Goal: Information Seeking & Learning: Learn about a topic

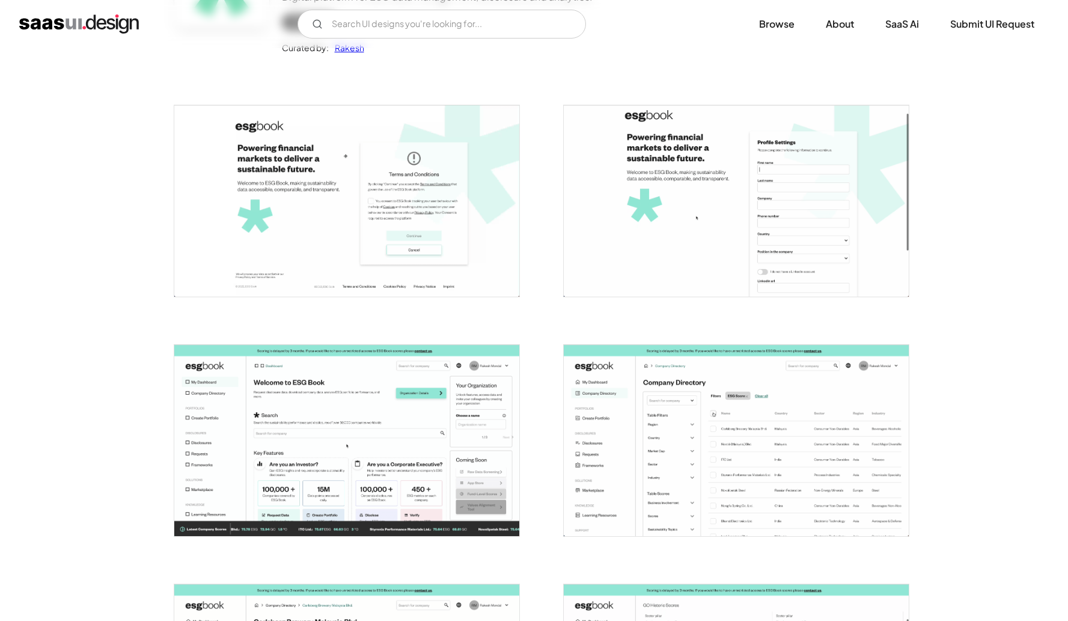
scroll to position [177, 0]
click at [754, 215] on img "open lightbox" at bounding box center [736, 200] width 345 height 191
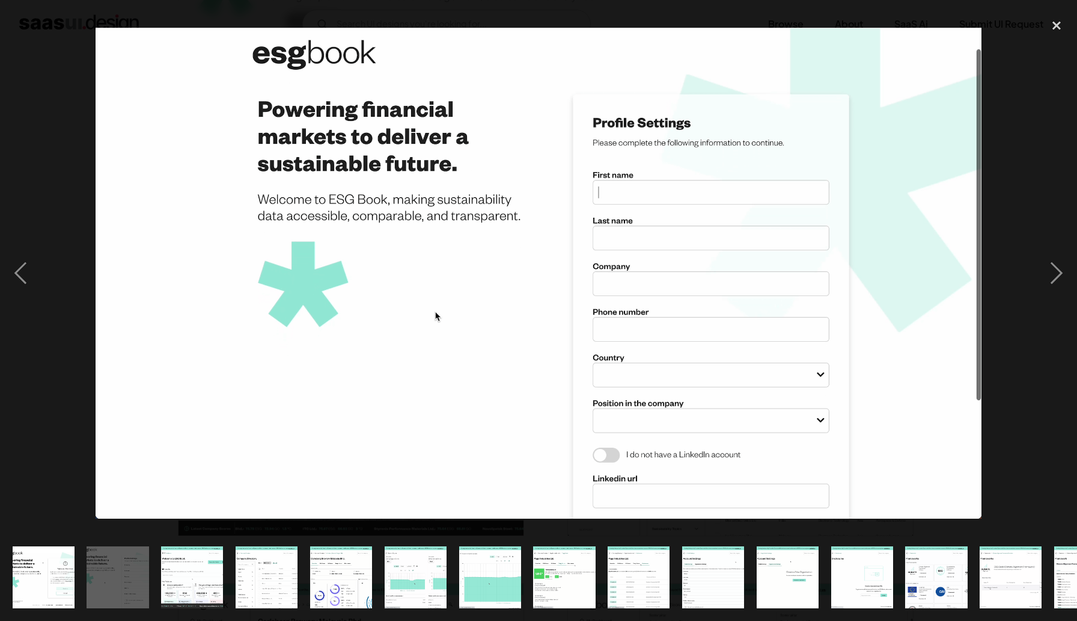
click at [360, 557] on img "show item 5 of 24" at bounding box center [341, 577] width 112 height 62
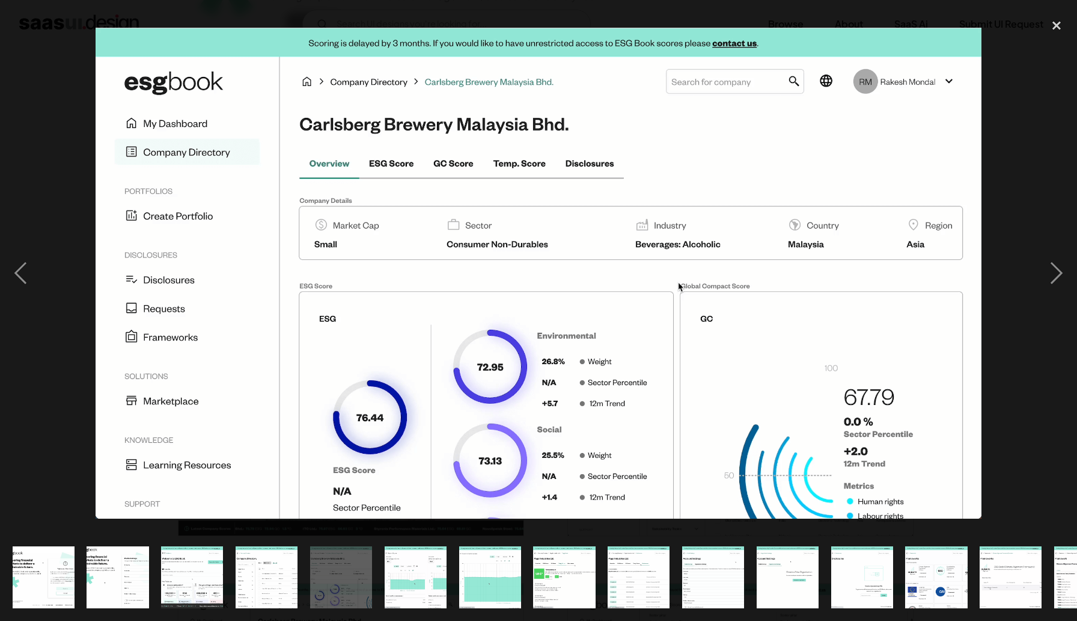
click at [462, 565] on img "show item 7 of 24" at bounding box center [490, 577] width 112 height 62
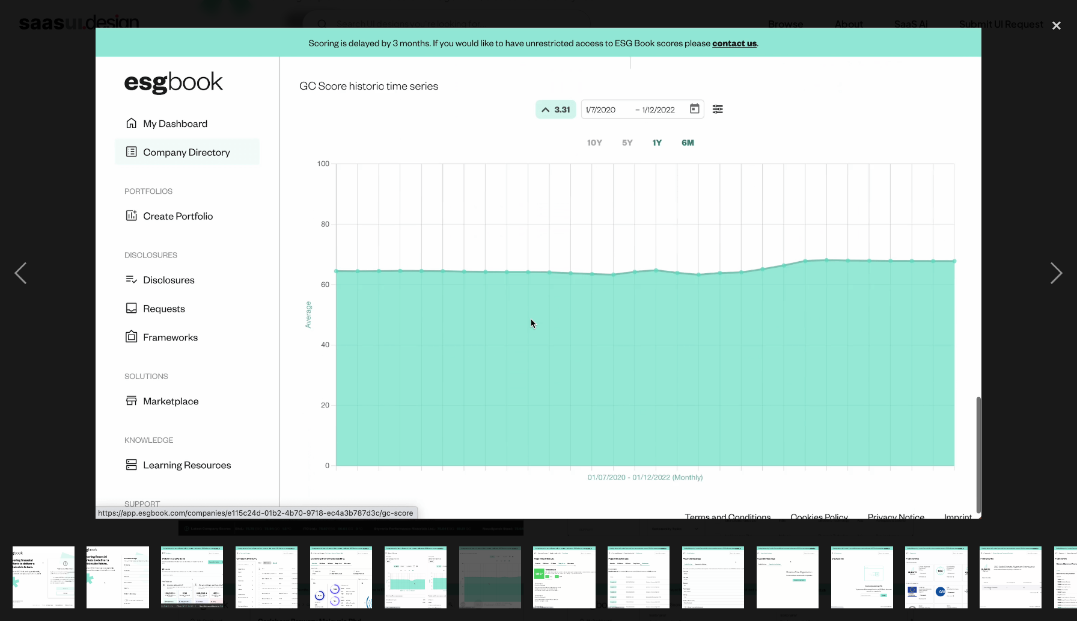
click at [726, 570] on img "show item 10 of 24" at bounding box center [713, 577] width 112 height 62
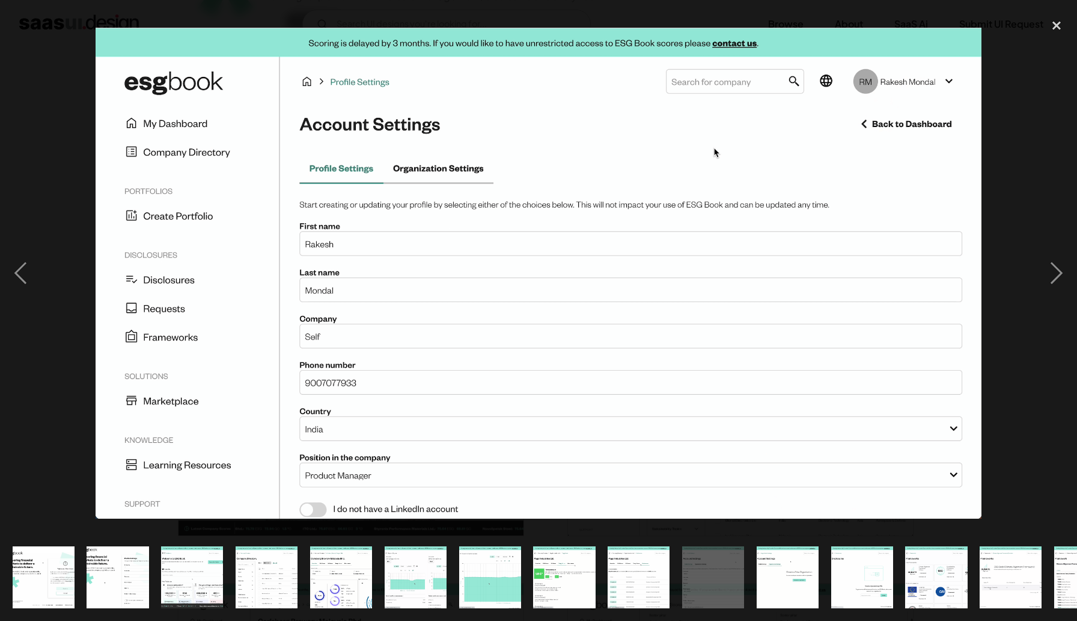
click at [607, 571] on div "show item 9 of 24" at bounding box center [639, 577] width 75 height 87
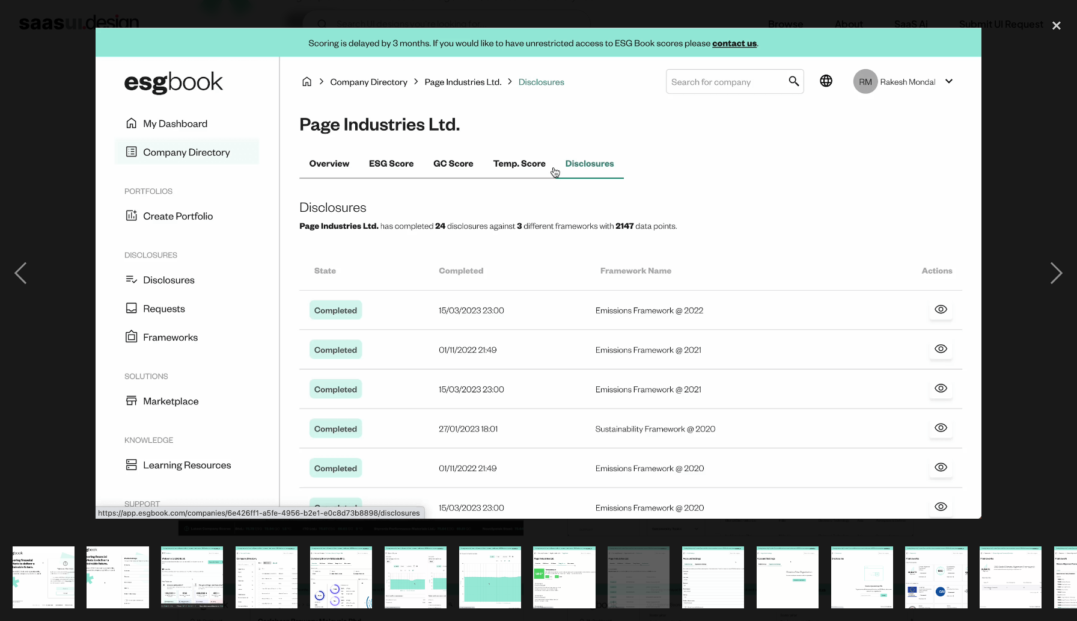
click at [683, 573] on img "show item 10 of 24" at bounding box center [713, 577] width 112 height 62
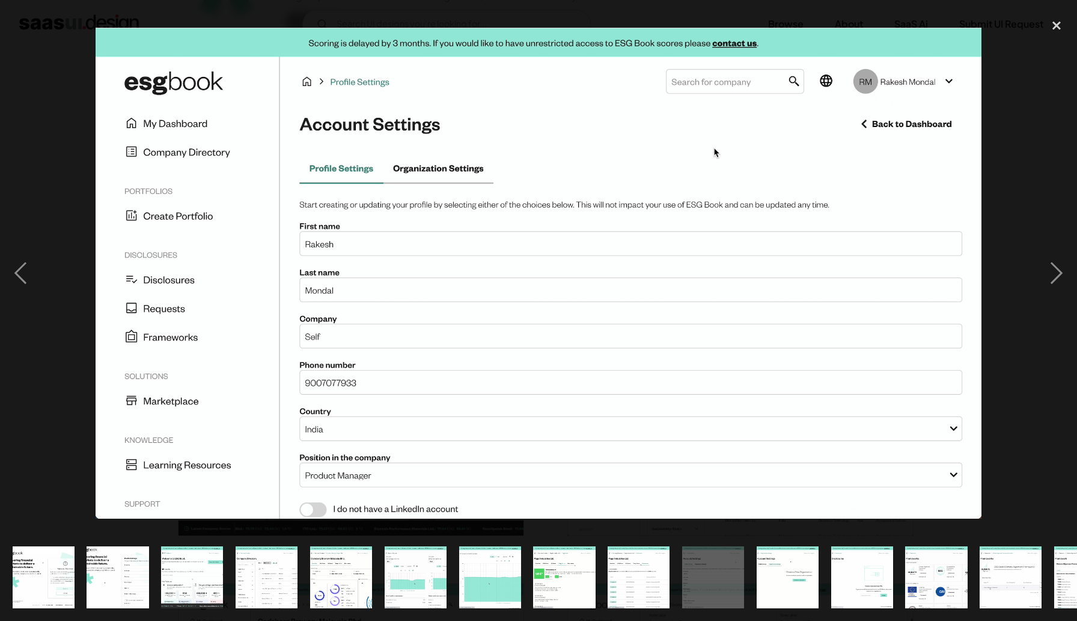
click at [761, 568] on img "show item 11 of 24" at bounding box center [788, 577] width 112 height 62
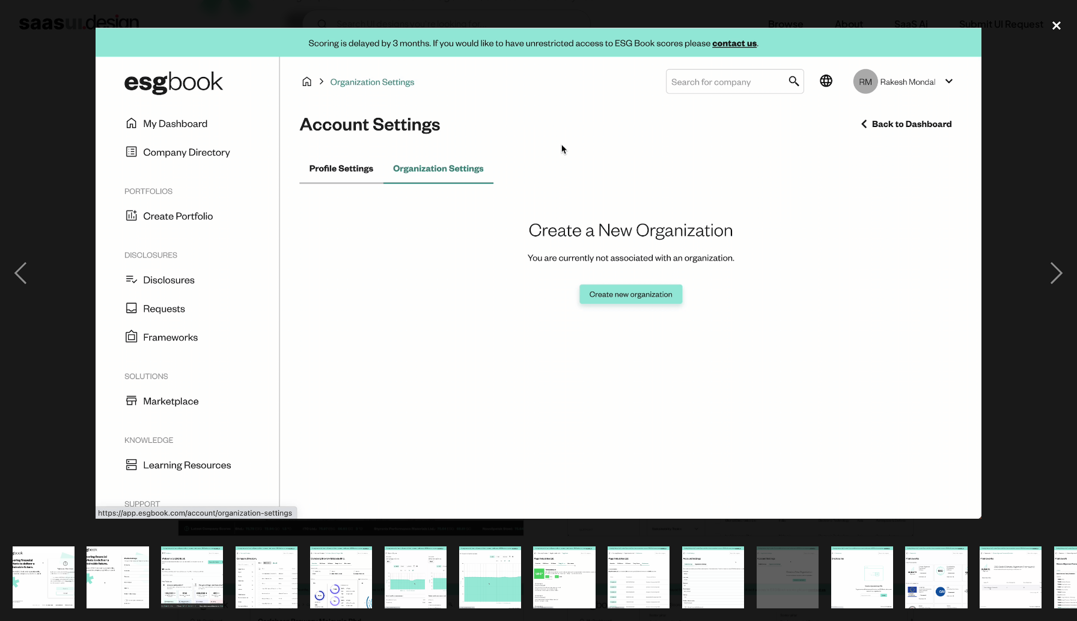
click at [1059, 23] on div "close lightbox" at bounding box center [1057, 26] width 41 height 26
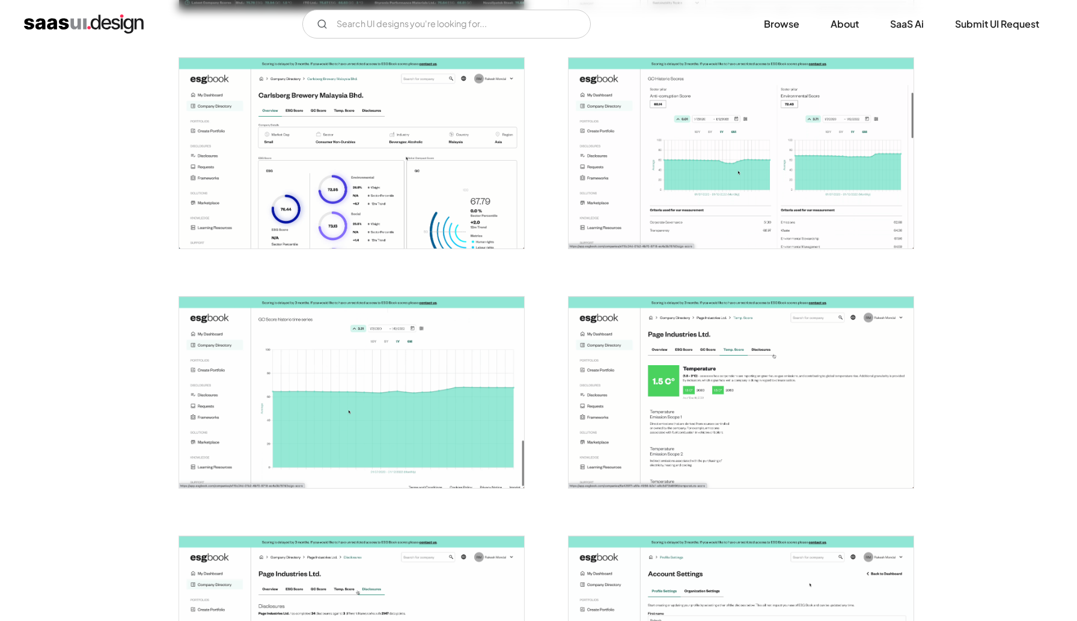
scroll to position [0, 0]
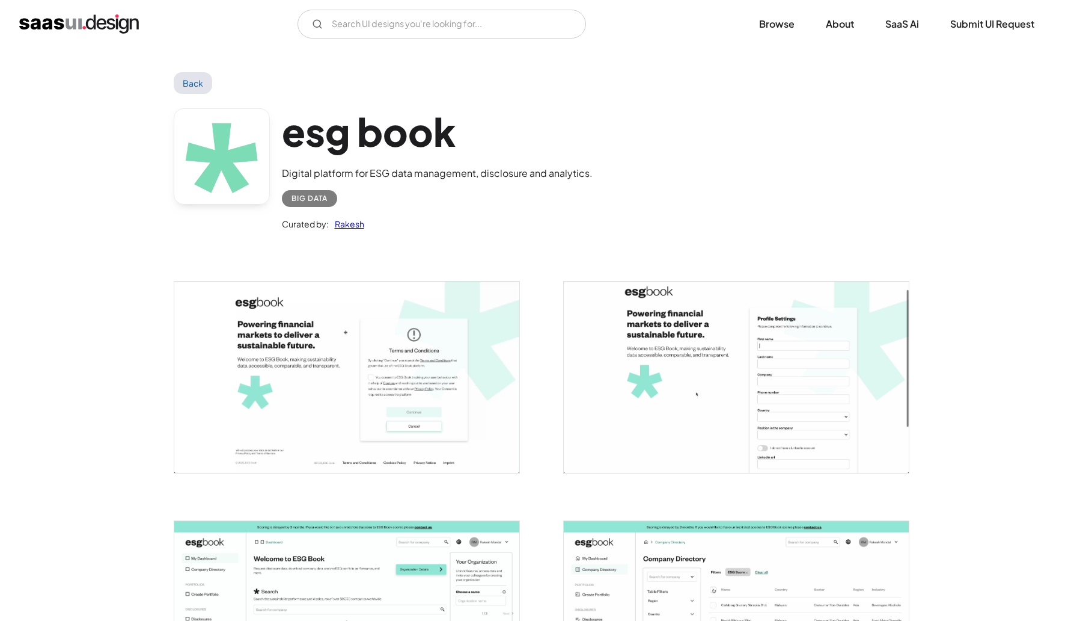
click at [356, 397] on img "open lightbox" at bounding box center [346, 376] width 345 height 191
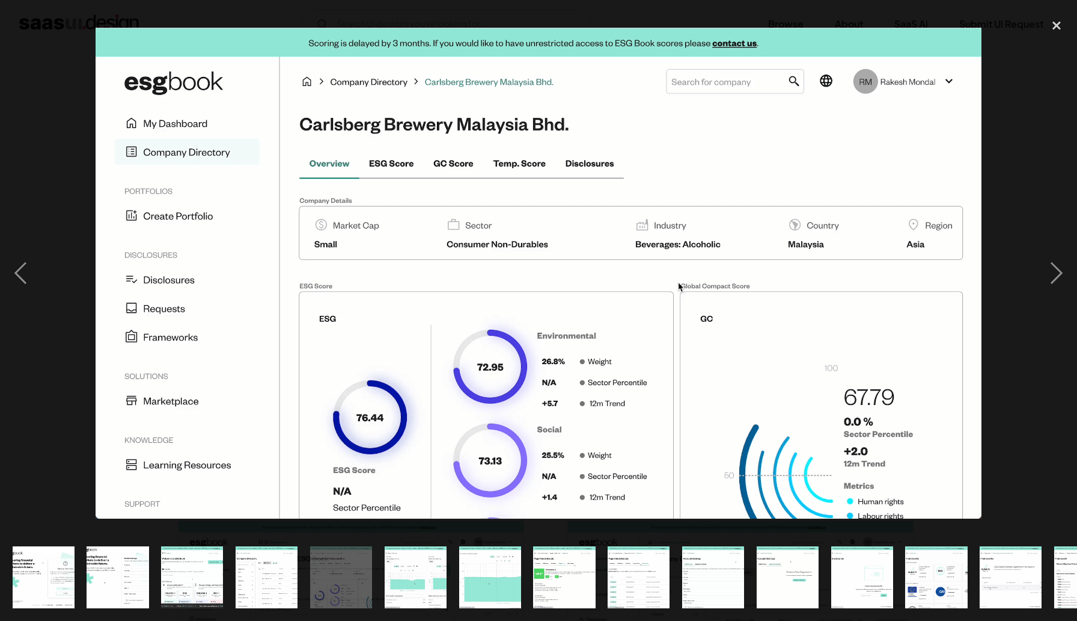
click at [398, 582] on img "show item 6 of 24" at bounding box center [416, 577] width 112 height 62
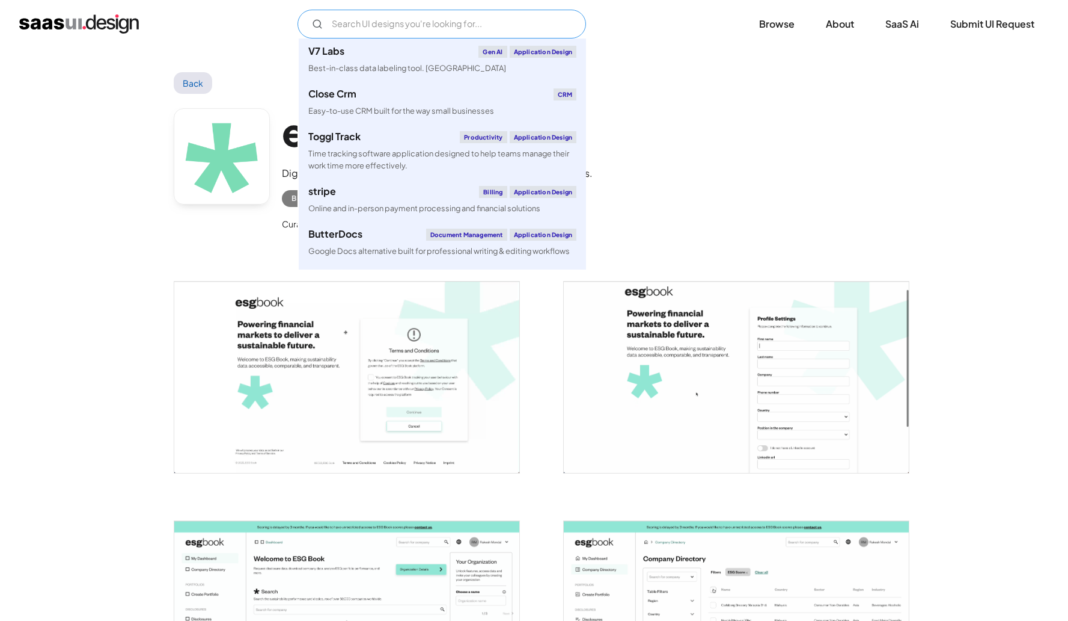
click at [377, 28] on input "Email Form" at bounding box center [442, 24] width 289 height 29
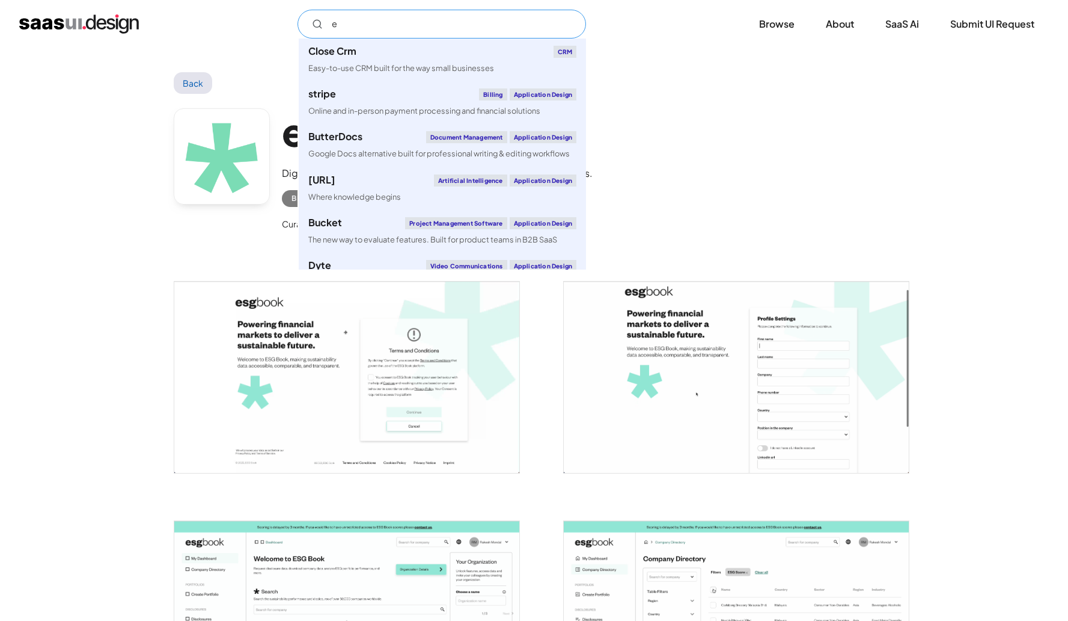
type input "e"
type input "é"
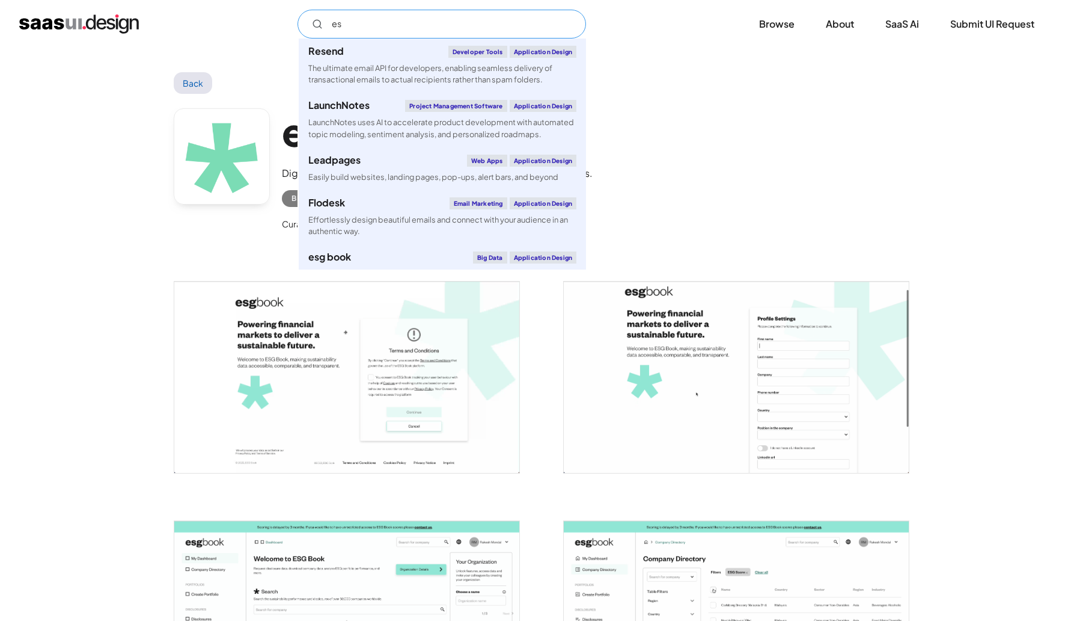
type input "esg"
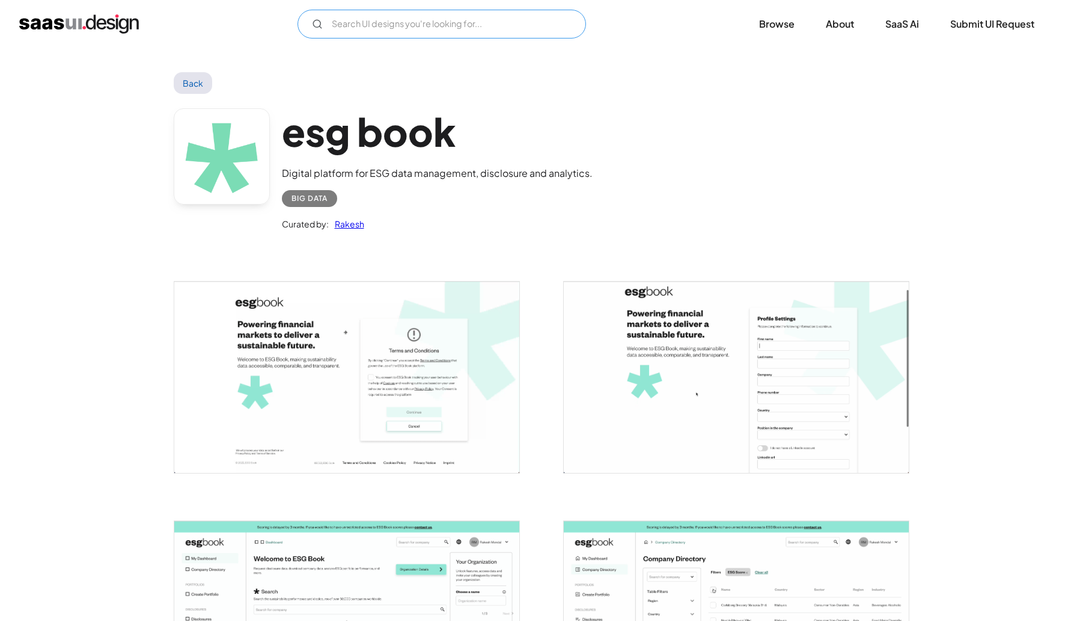
click at [399, 28] on input "Email Form" at bounding box center [442, 24] width 289 height 29
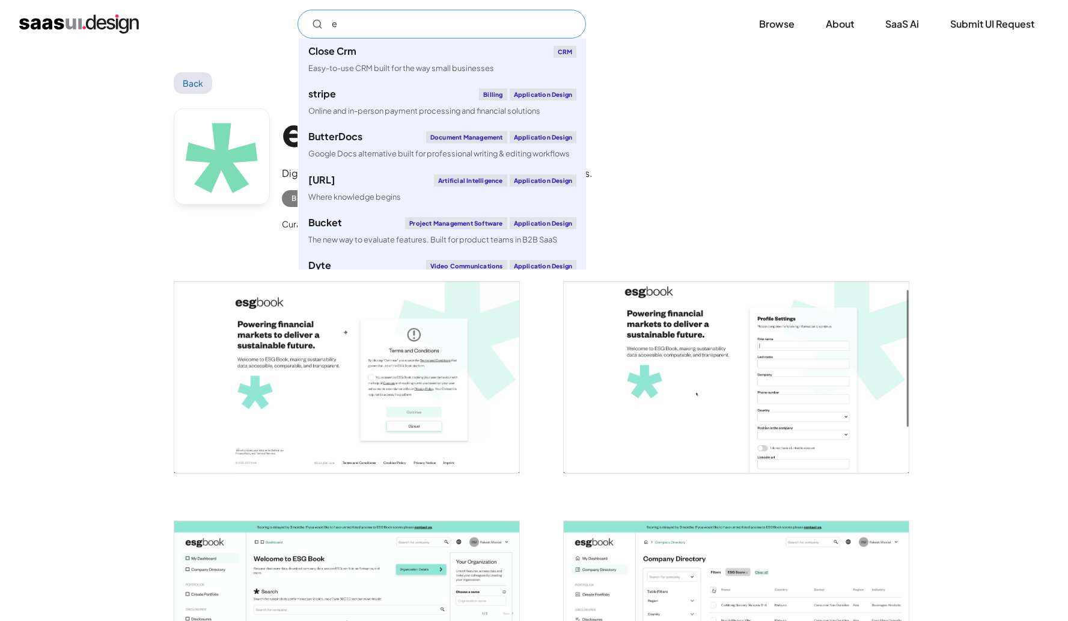
type input "e"
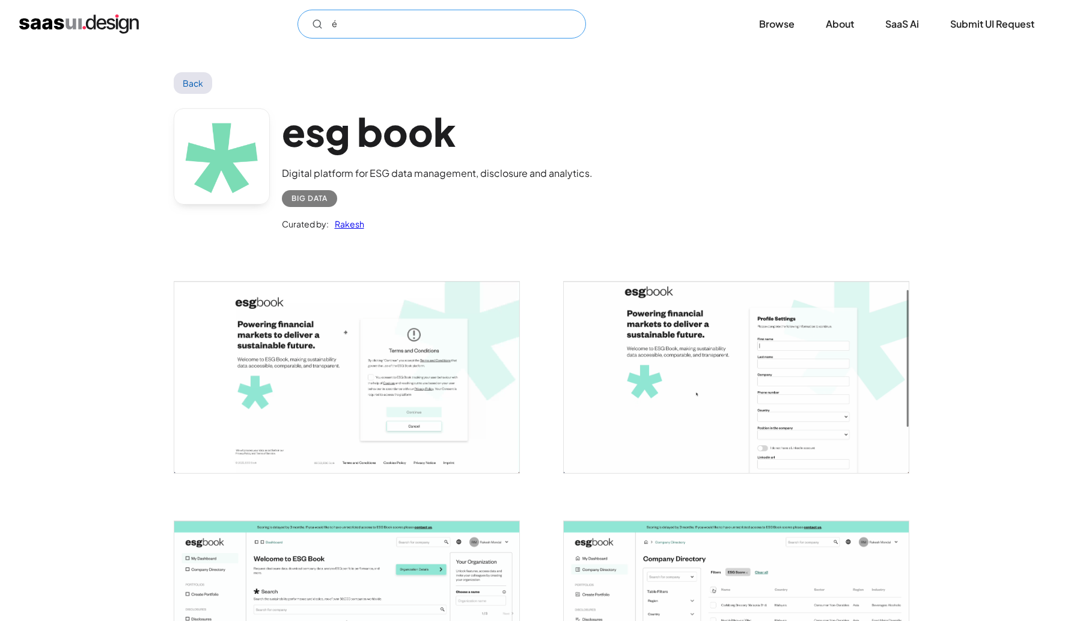
type input "é"
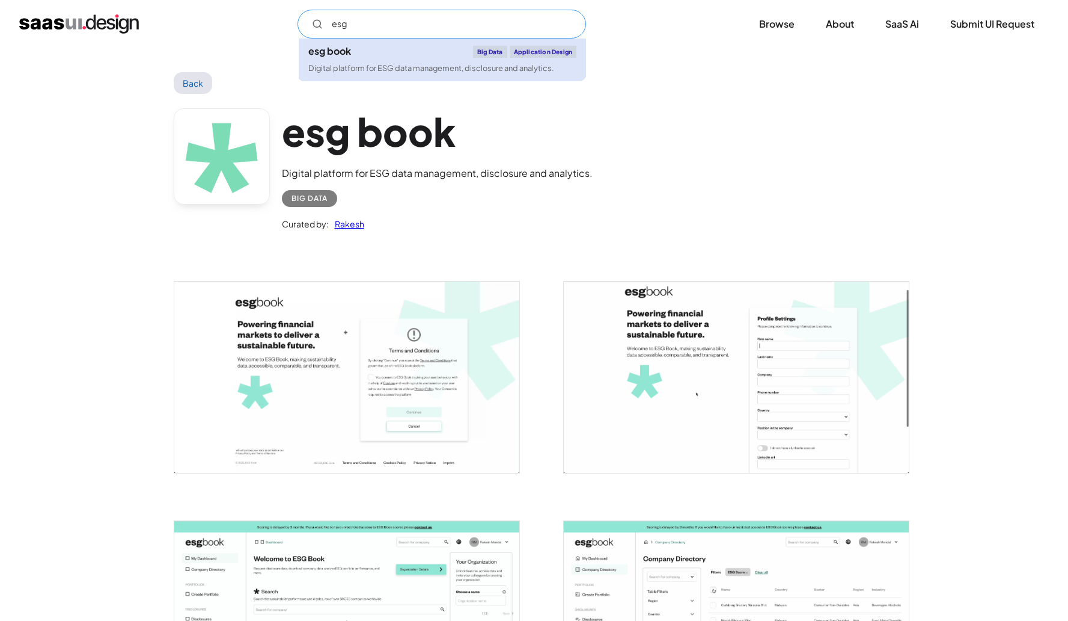
click at [426, 72] on div "Digital platform for ESG data management, disclosure and analytics." at bounding box center [431, 68] width 246 height 11
type input "esg"
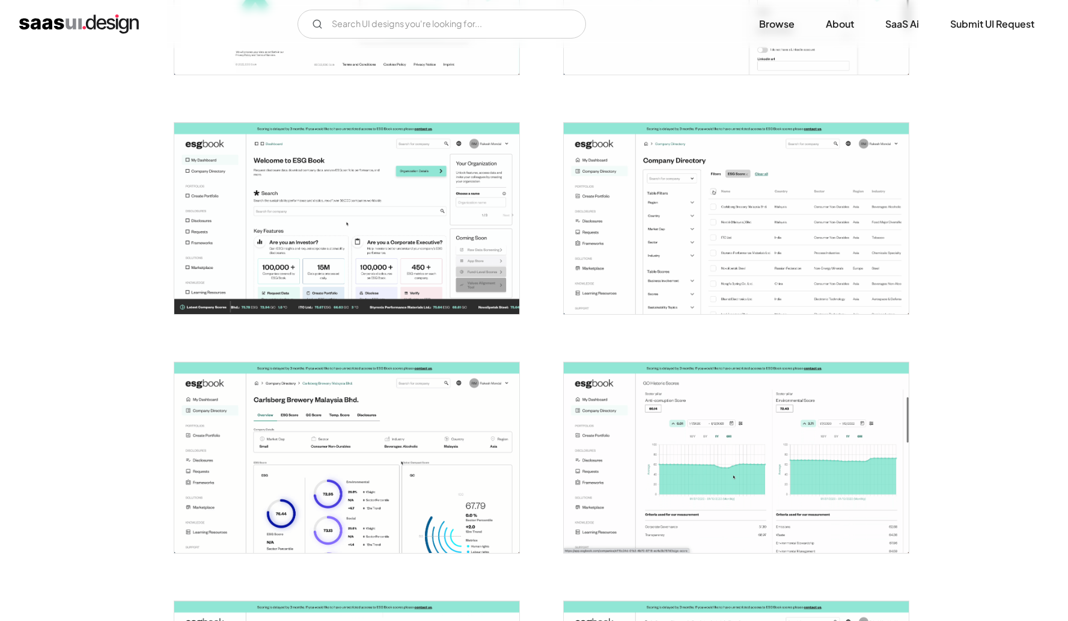
scroll to position [239, 0]
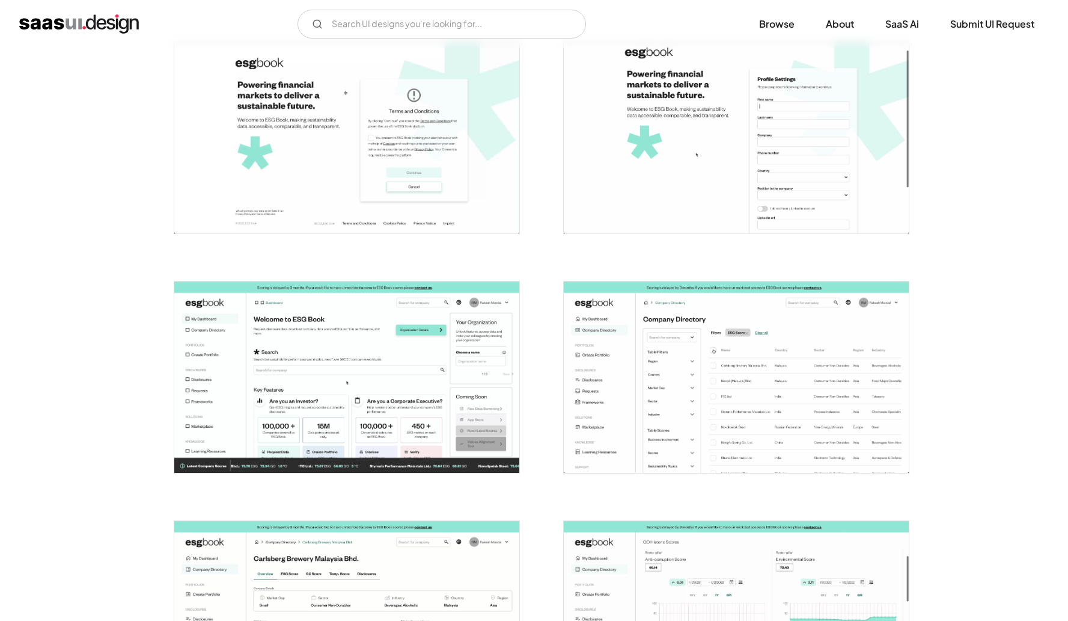
click at [103, 8] on div "V7 Labs Gen AI Application Design Best-in-class data labeling tool. GenAI Close…" at bounding box center [534, 24] width 1068 height 48
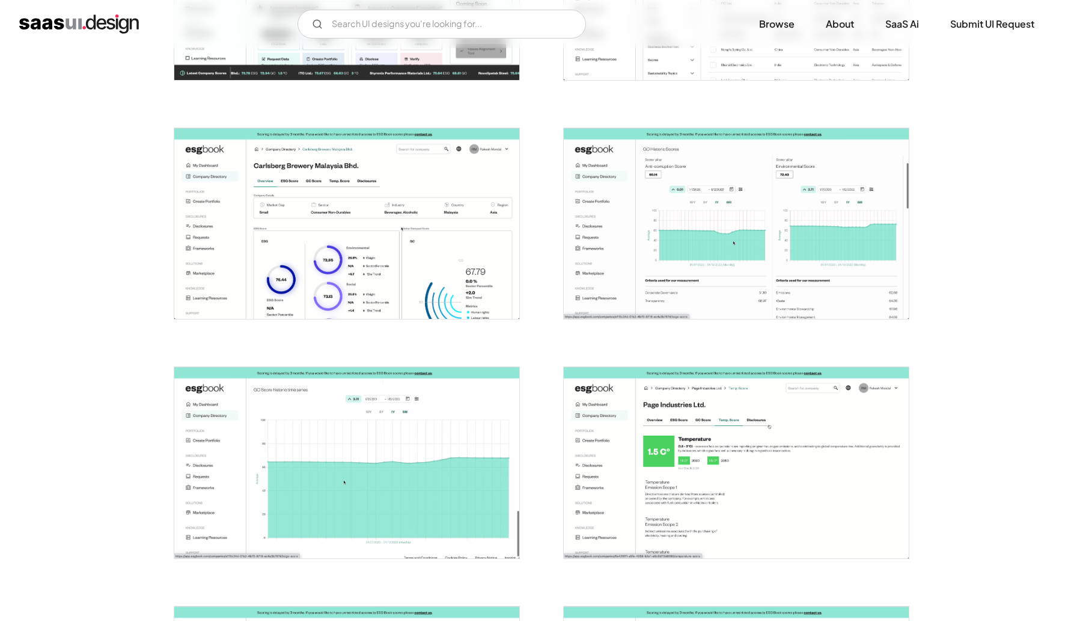
click at [91, 24] on img "home" at bounding box center [79, 23] width 120 height 19
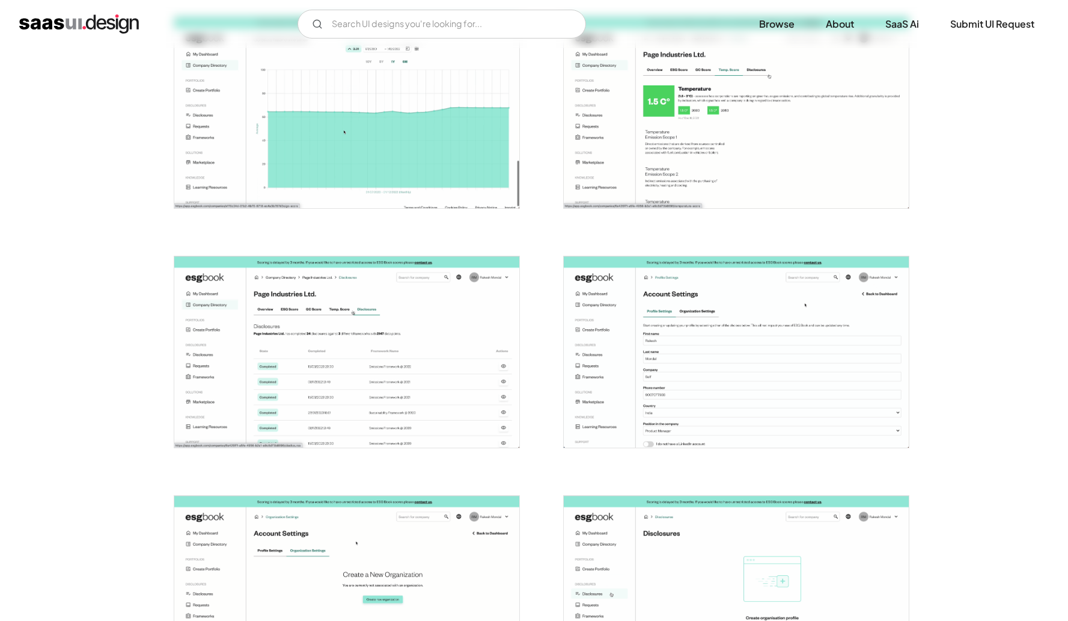
scroll to position [982, 0]
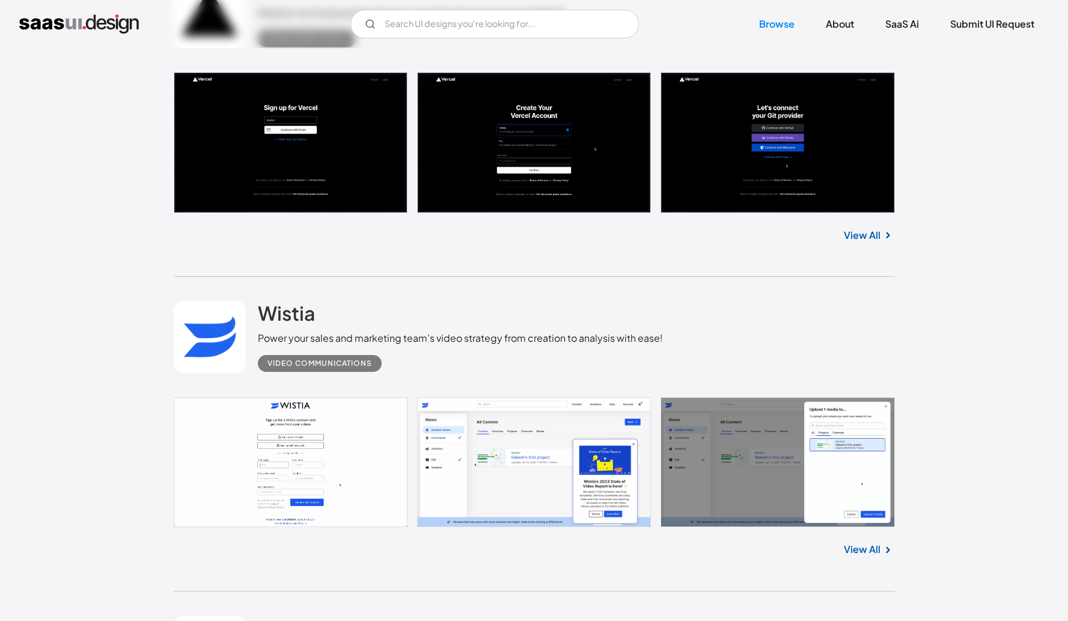
scroll to position [2250, 0]
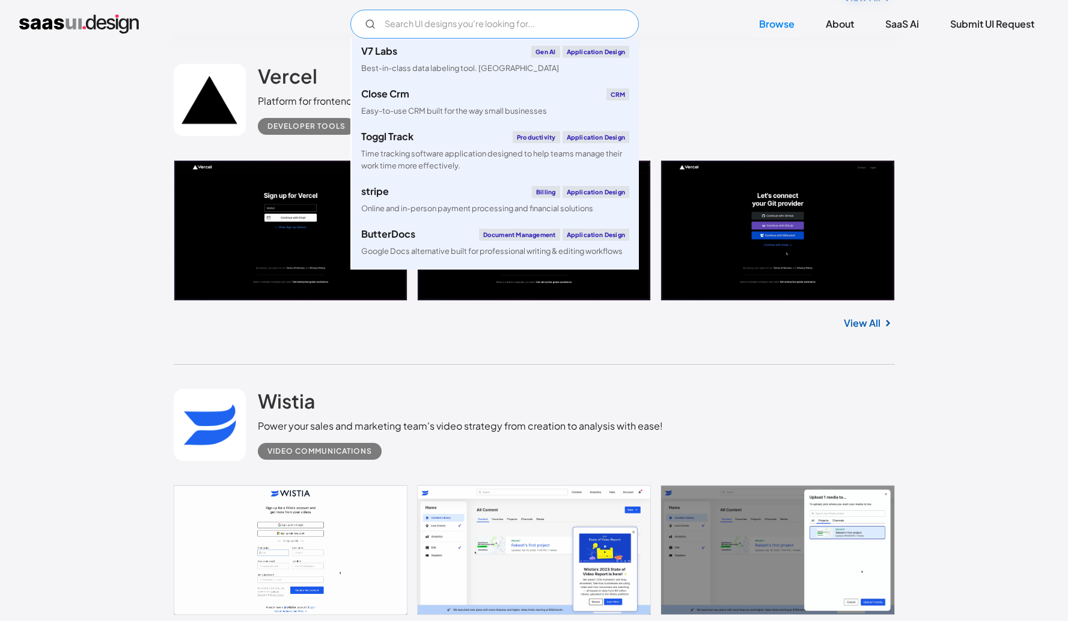
click at [554, 20] on input "Email Form" at bounding box center [495, 24] width 289 height 29
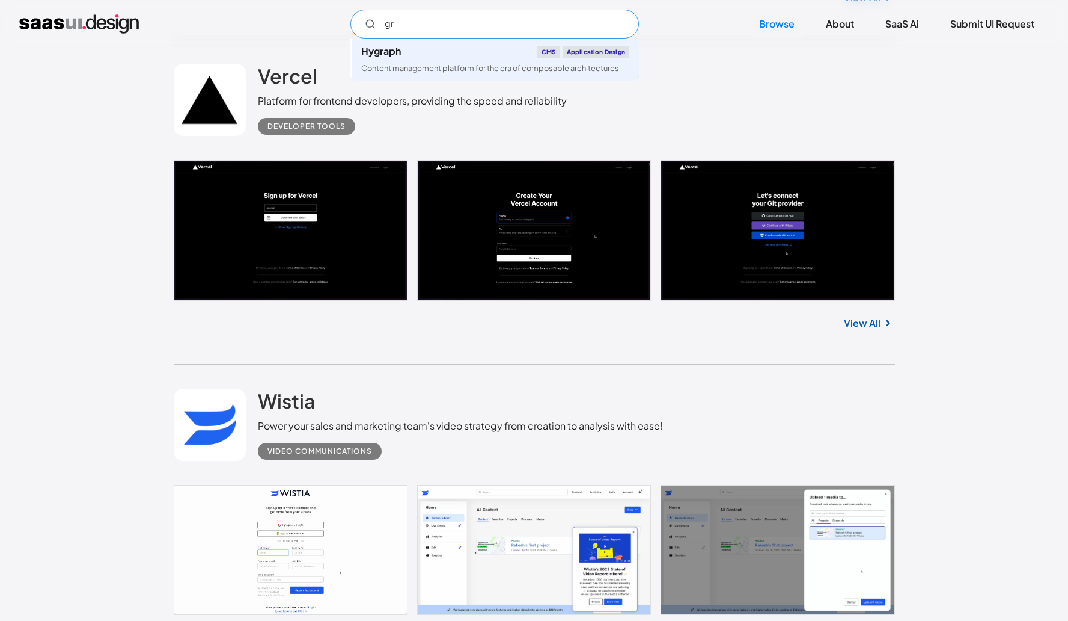
type input "g"
type input "s"
type input "dash"
click at [395, 21] on input "dash" at bounding box center [495, 24] width 289 height 29
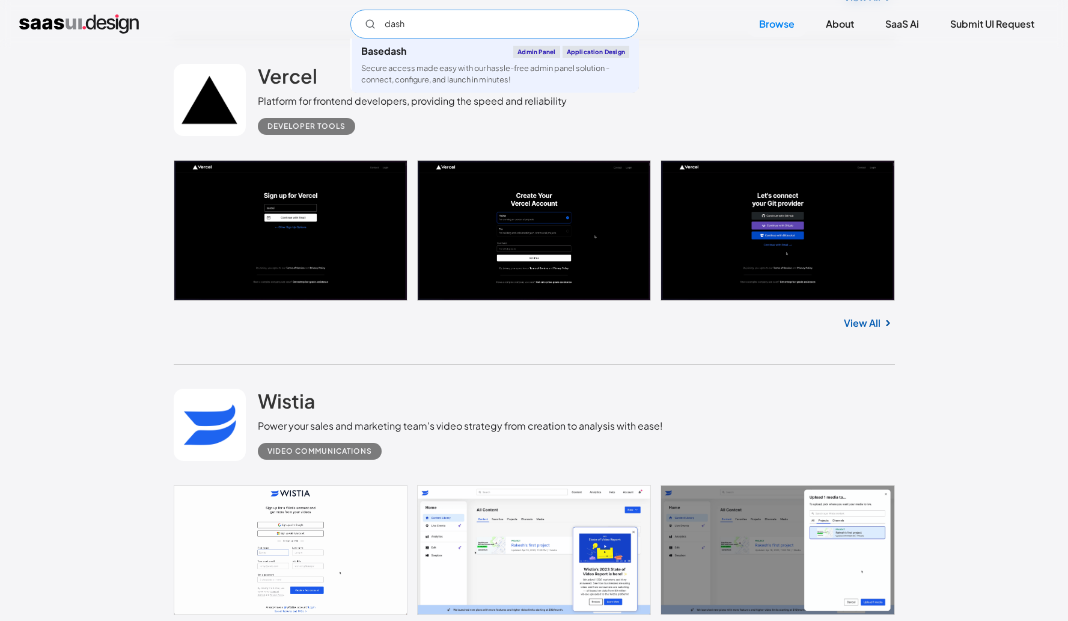
click at [395, 21] on input "dash" at bounding box center [495, 24] width 289 height 29
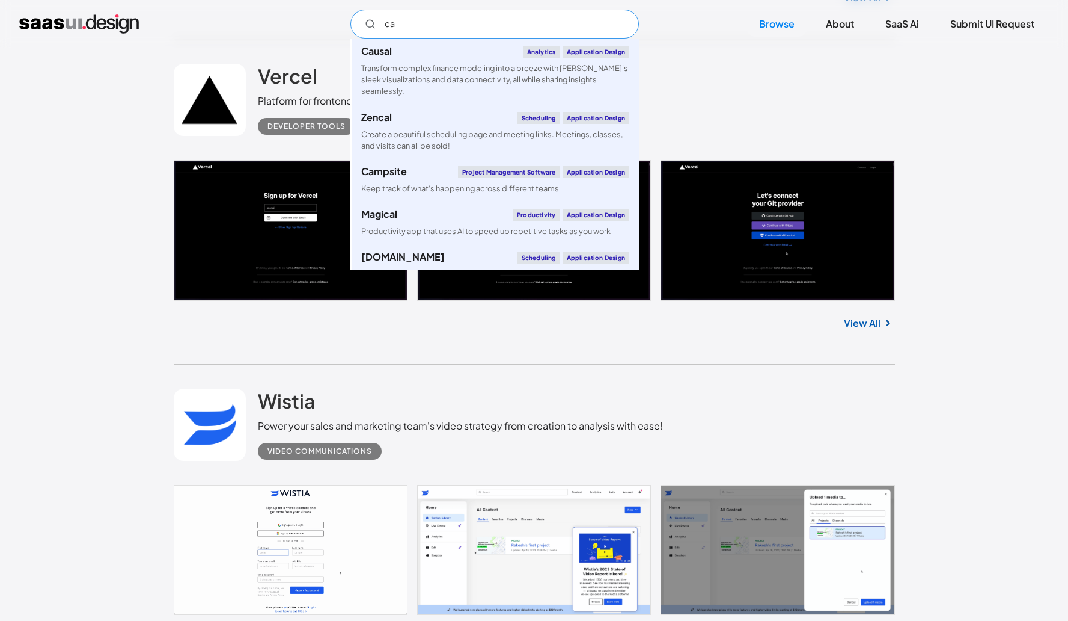
type input "c"
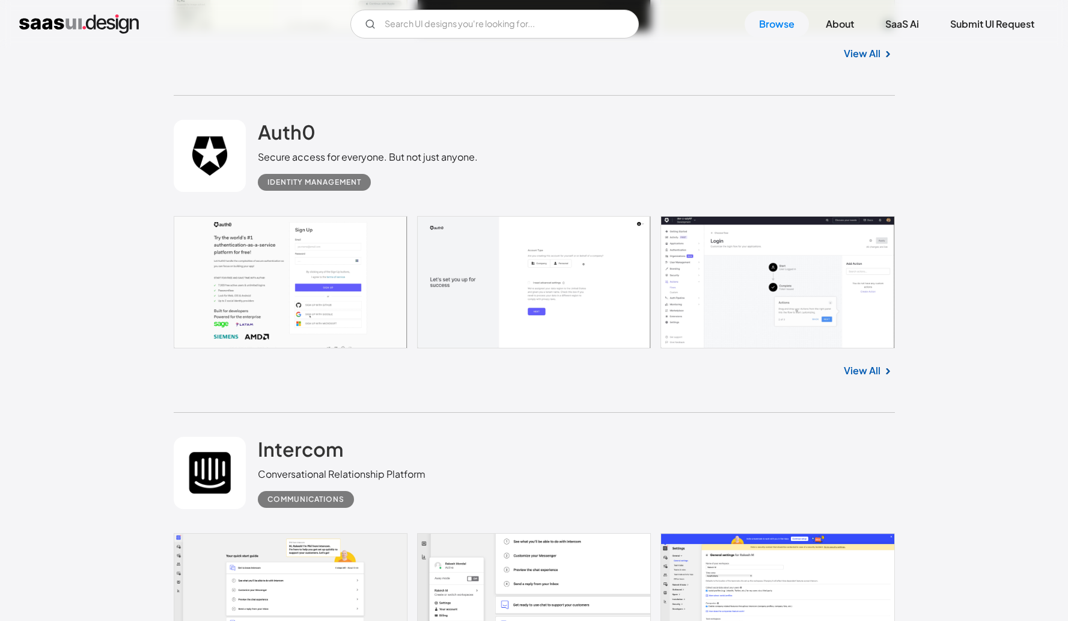
scroll to position [4504, 0]
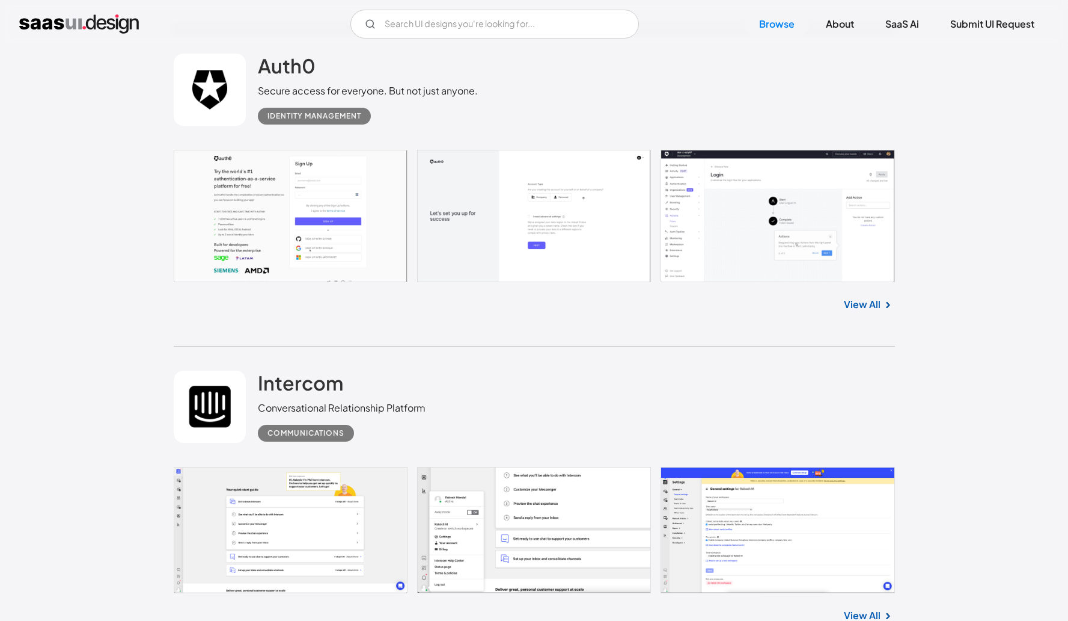
click at [850, 216] on link at bounding box center [535, 216] width 722 height 132
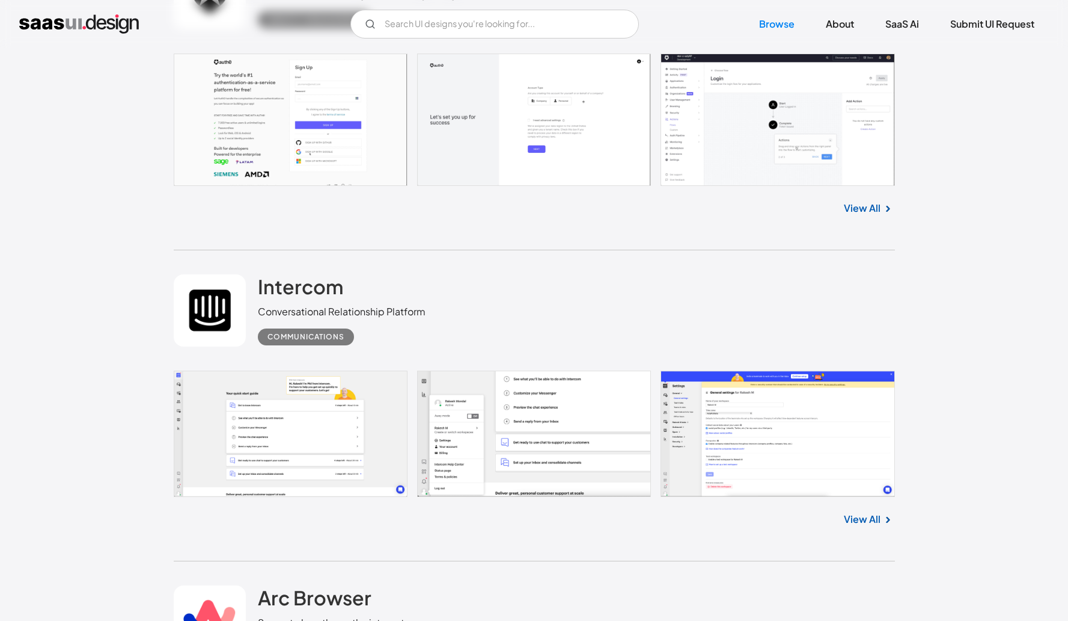
scroll to position [4616, 0]
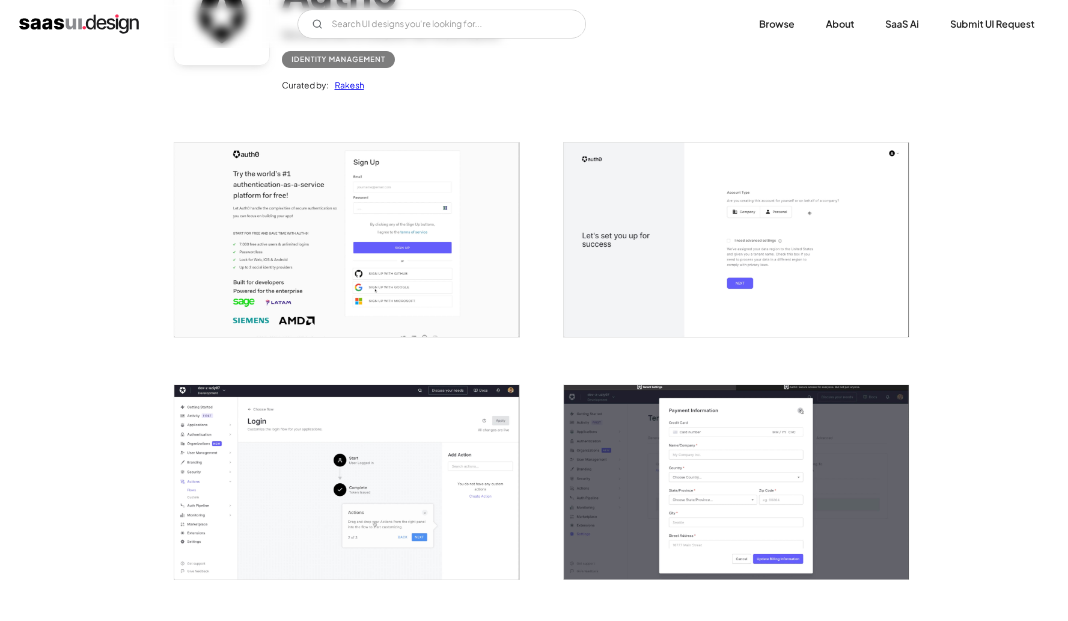
scroll to position [230, 0]
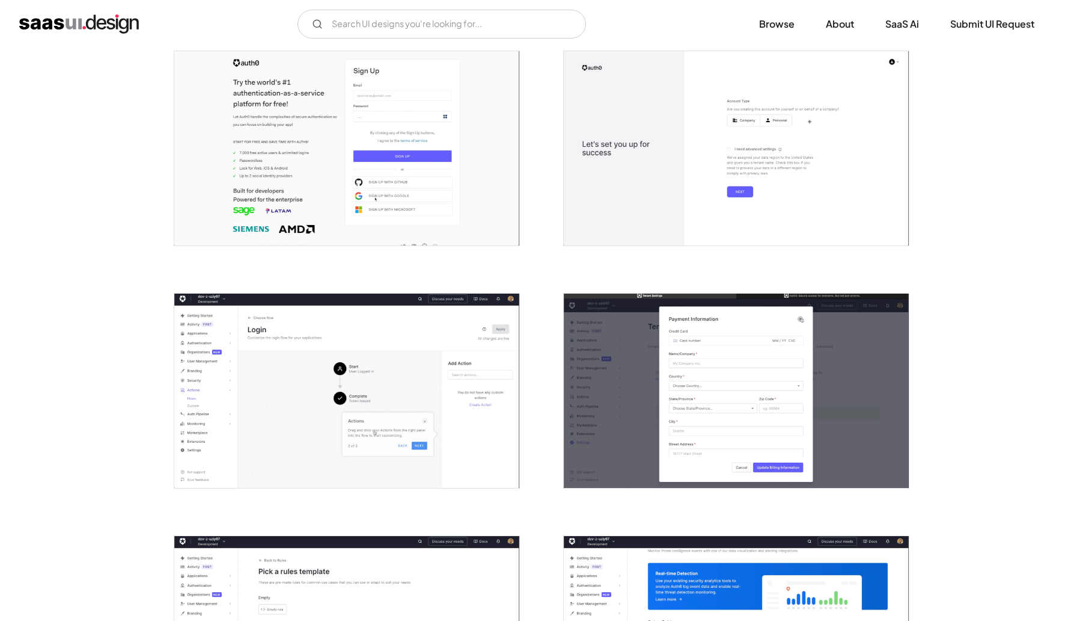
click at [377, 417] on img "open lightbox" at bounding box center [346, 390] width 345 height 194
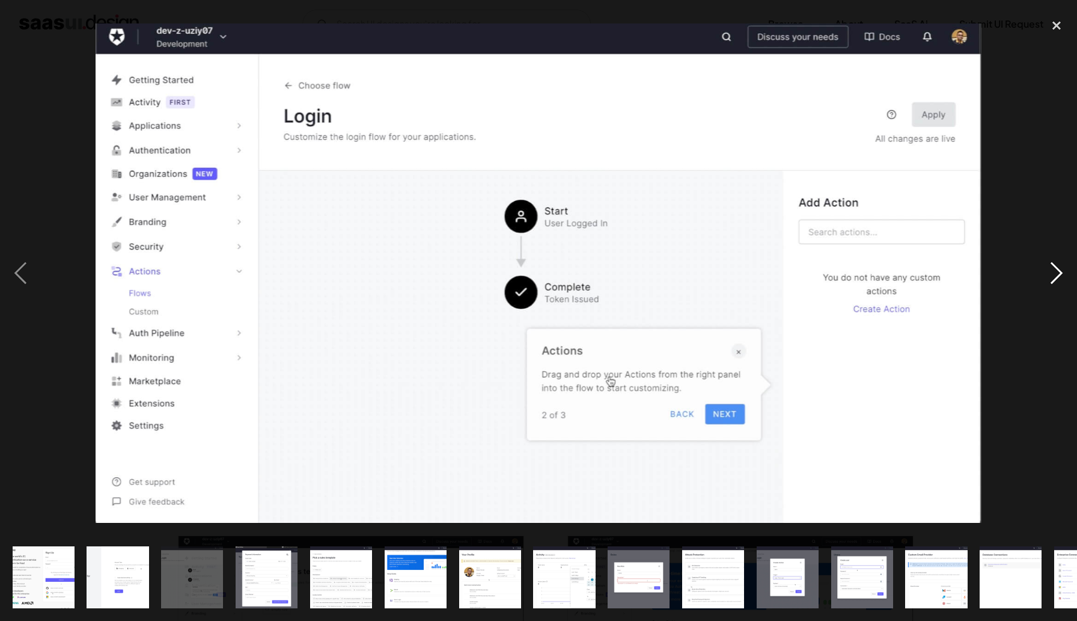
click at [1063, 268] on div "next image" at bounding box center [1057, 273] width 41 height 521
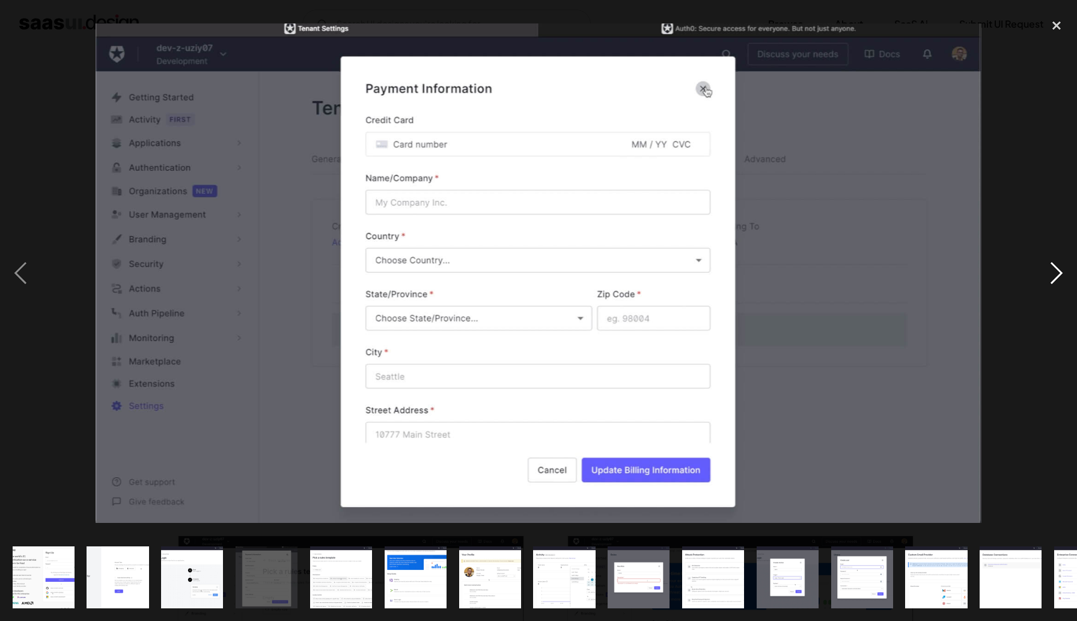
click at [1062, 270] on div "next image" at bounding box center [1057, 273] width 41 height 521
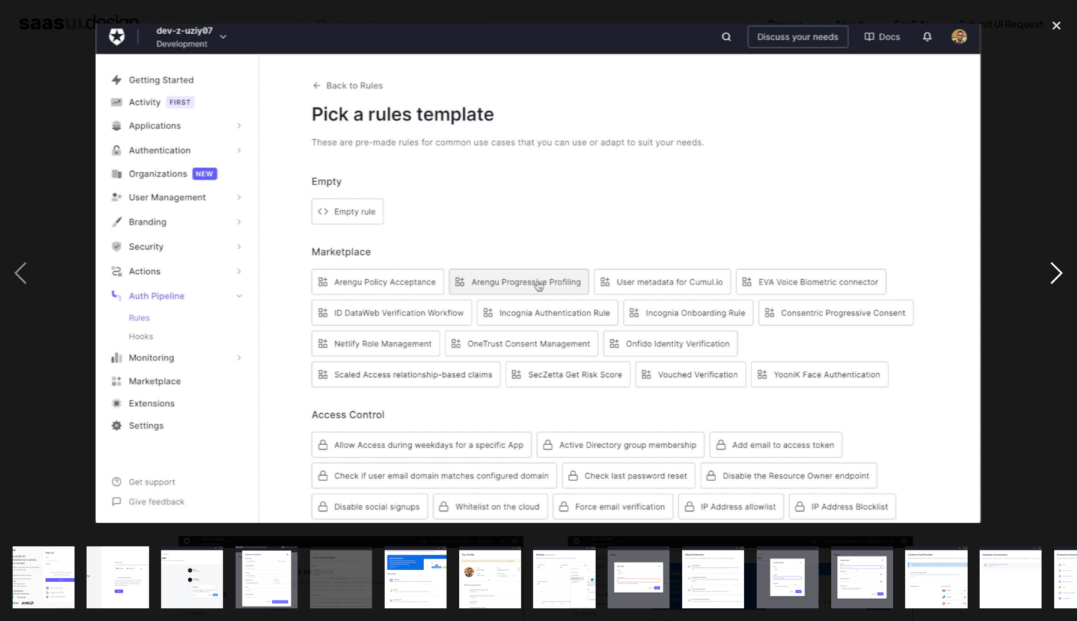
click at [1062, 270] on div "next image" at bounding box center [1057, 273] width 41 height 521
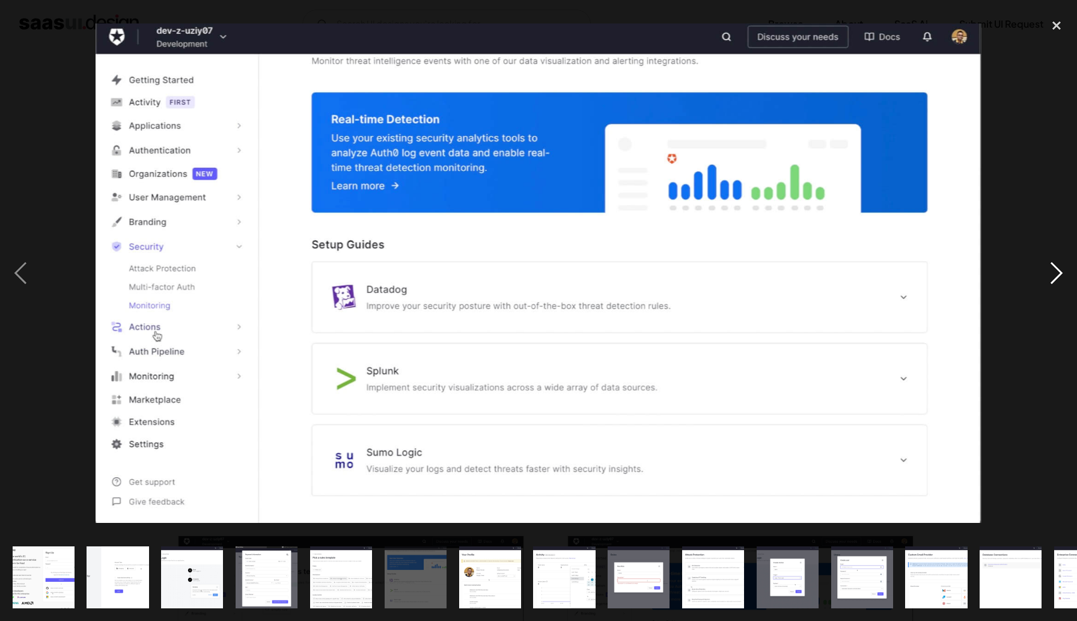
click at [1062, 270] on div "next image" at bounding box center [1057, 273] width 41 height 521
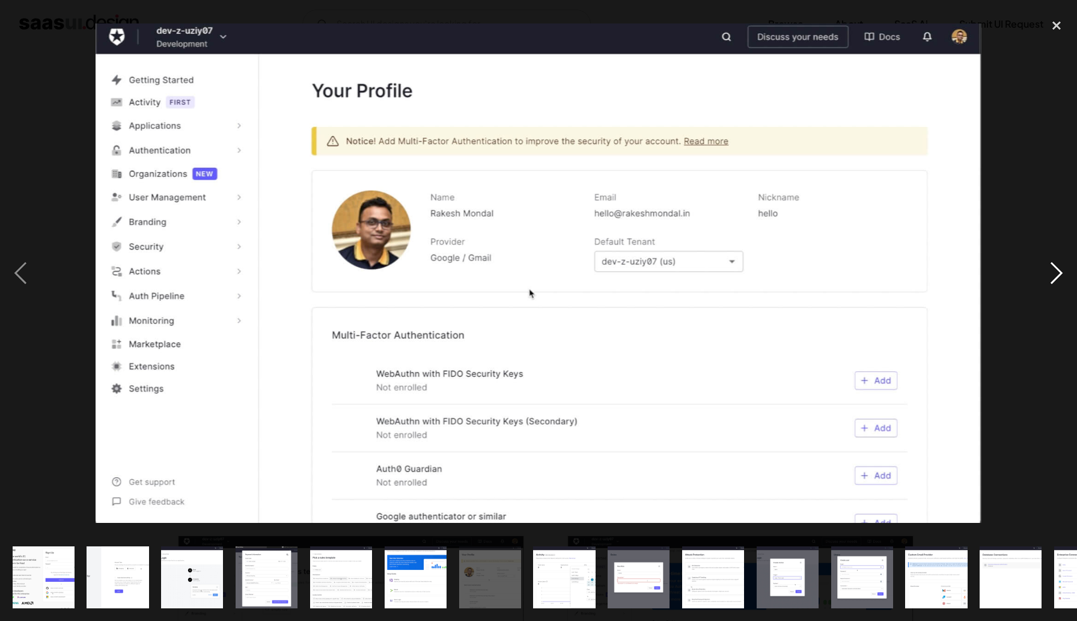
click at [1062, 270] on div "next image" at bounding box center [1057, 273] width 41 height 521
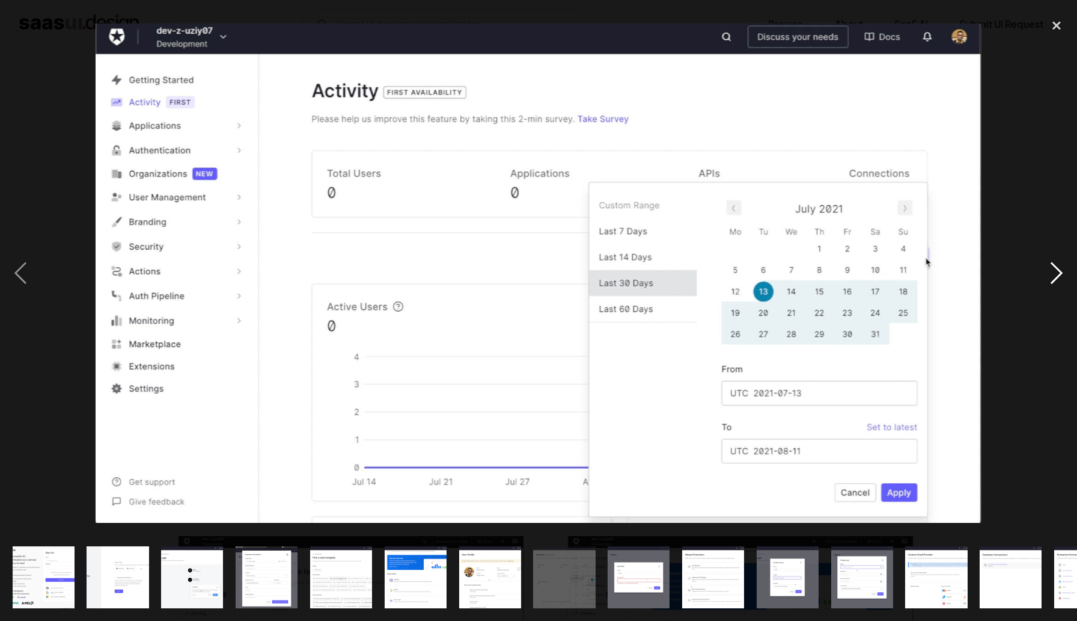
click at [1062, 270] on div "next image" at bounding box center [1057, 273] width 41 height 521
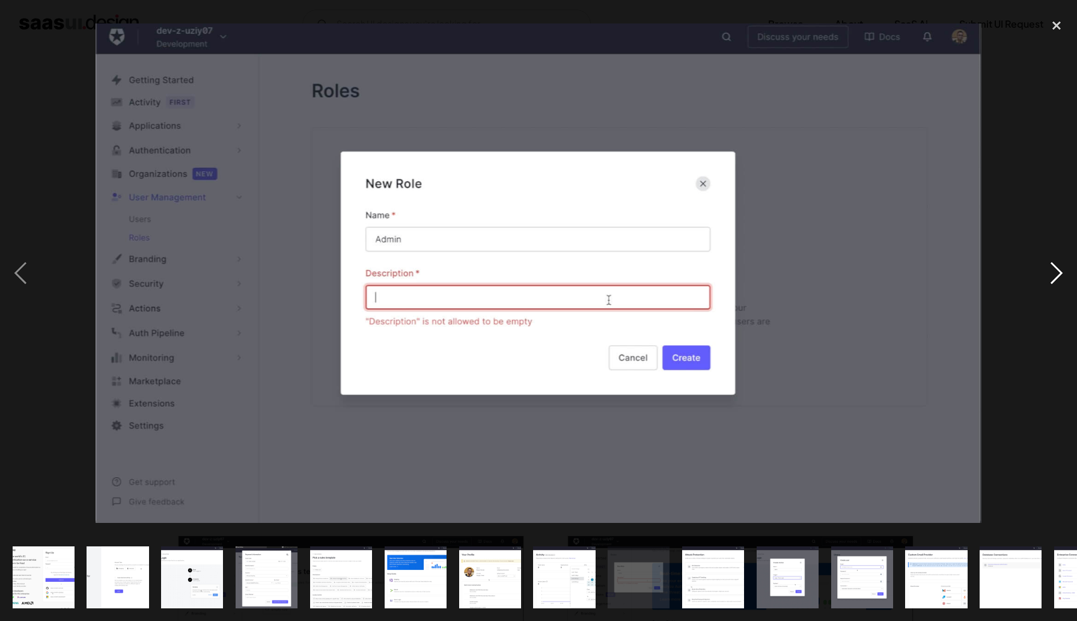
click at [1062, 270] on div "next image" at bounding box center [1057, 273] width 41 height 521
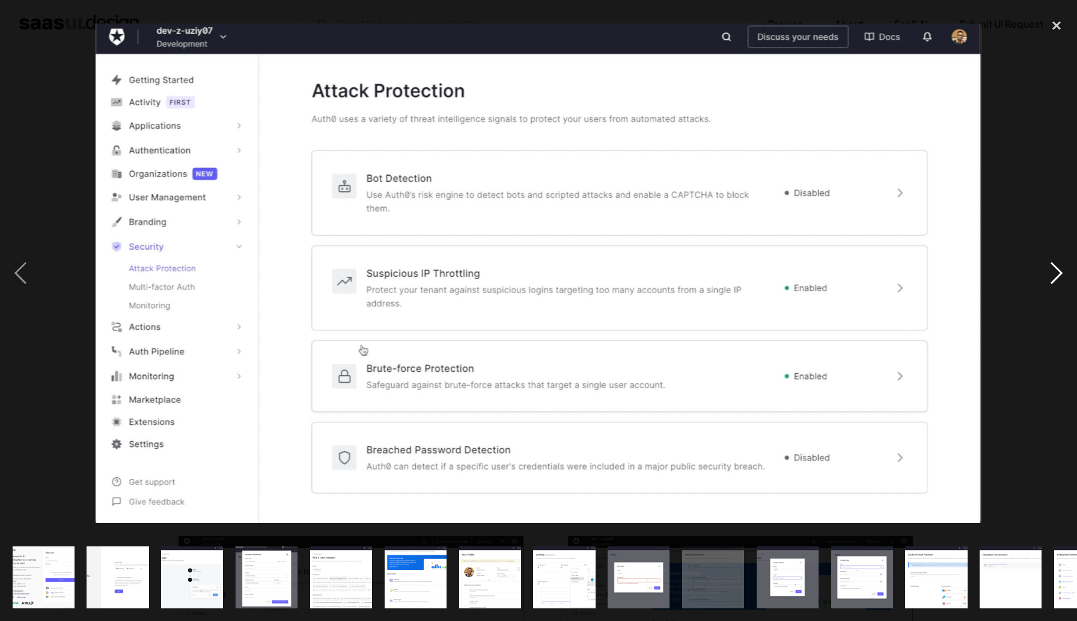
click at [1062, 270] on div "next image" at bounding box center [1057, 273] width 41 height 521
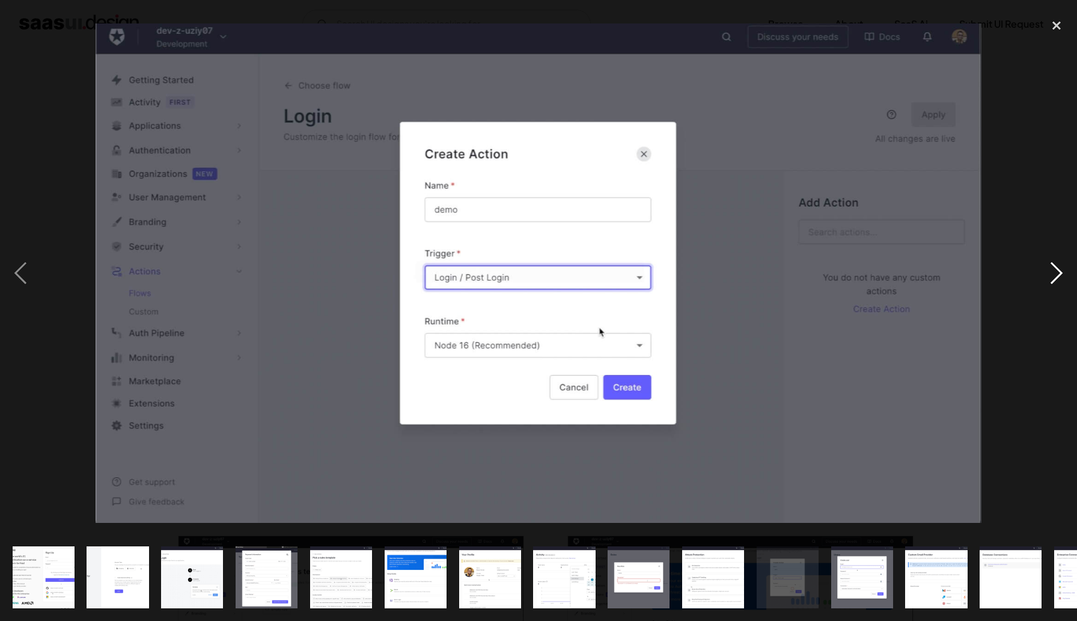
click at [1062, 270] on div "next image" at bounding box center [1057, 273] width 41 height 521
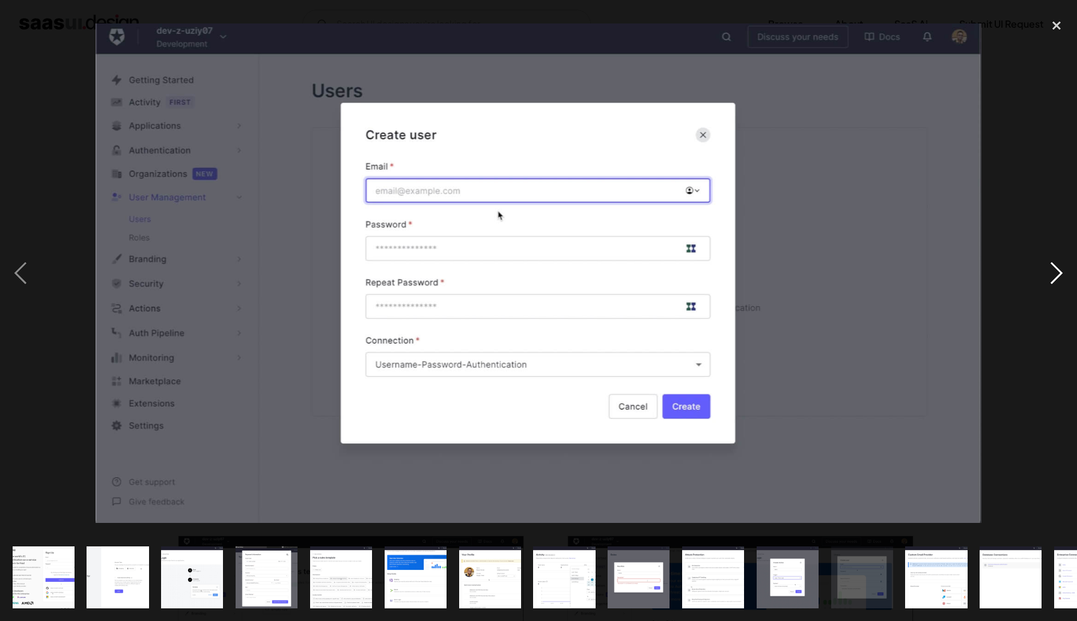
click at [1055, 269] on div "next image" at bounding box center [1057, 273] width 41 height 521
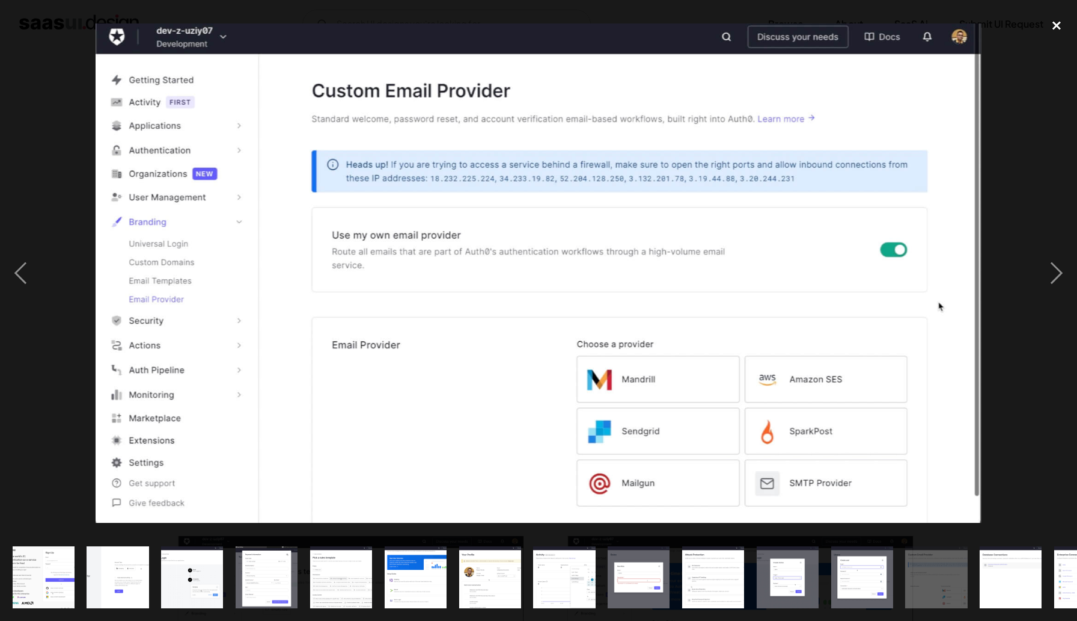
click at [1056, 28] on div "close lightbox" at bounding box center [1057, 26] width 41 height 26
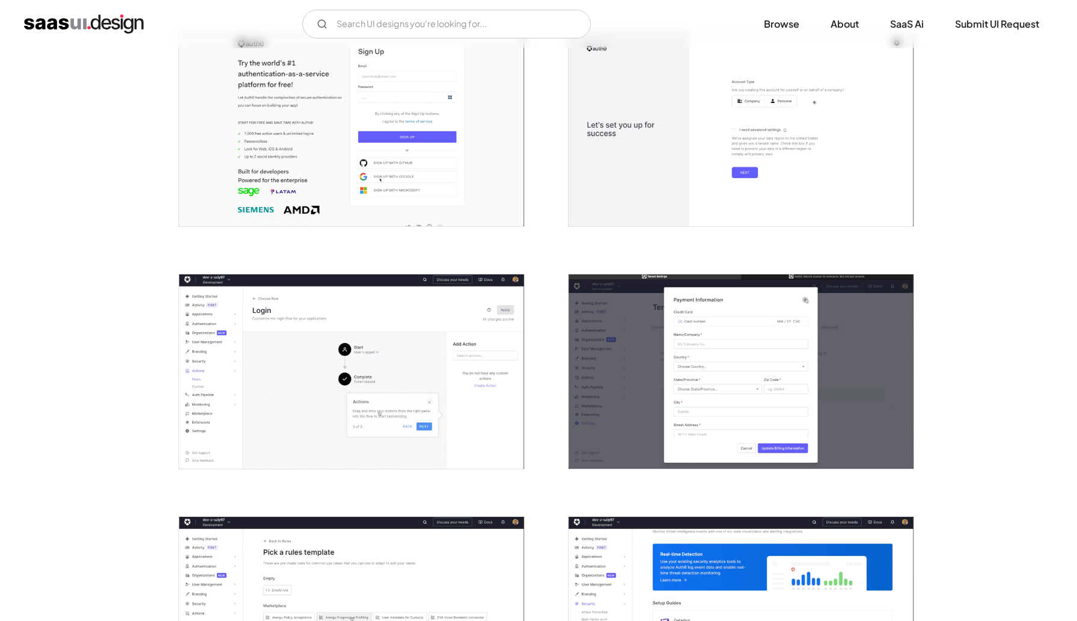
scroll to position [252, 0]
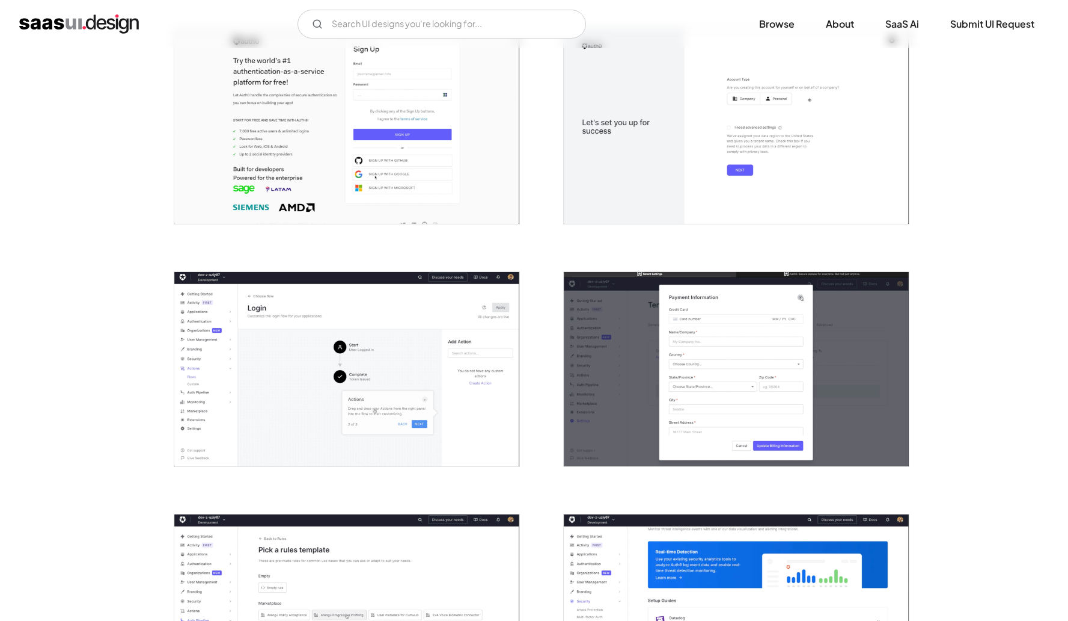
click at [375, 387] on img "open lightbox" at bounding box center [346, 369] width 345 height 194
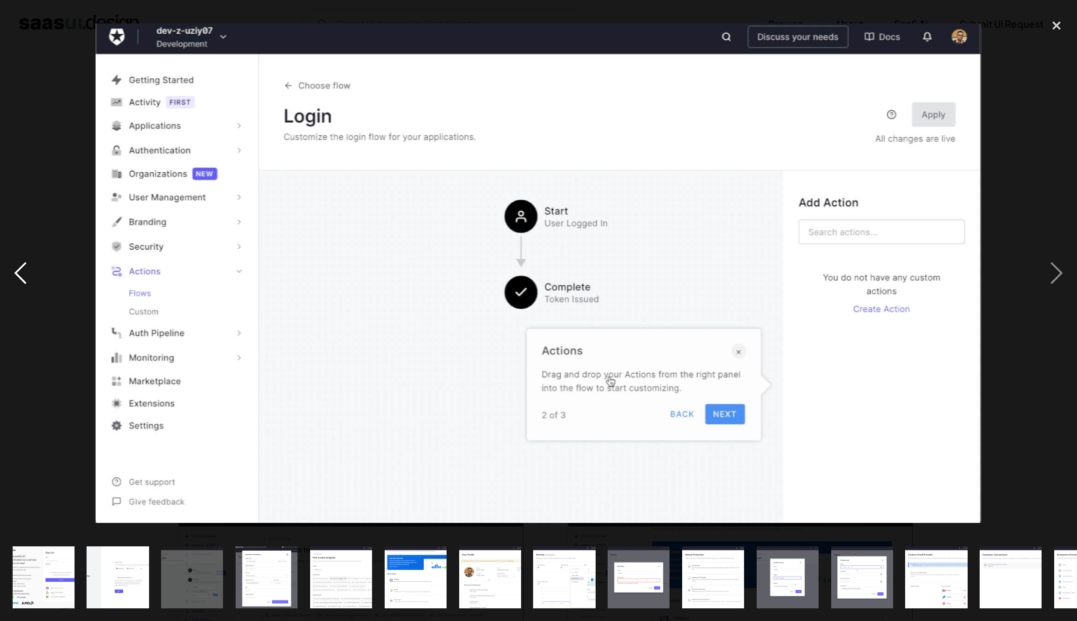
click at [9, 90] on div "previous image" at bounding box center [20, 273] width 41 height 521
